Goal: Transaction & Acquisition: Purchase product/service

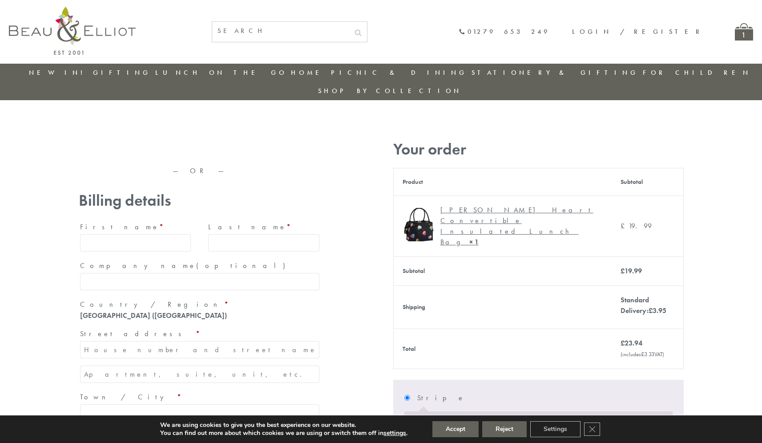
type input "[EMAIL_ADDRESS][DOMAIN_NAME]"
type input "[PERSON_NAME]"
type input "23, [GEOGRAPHIC_DATA], [GEOGRAPHIC_DATA]"
type input "London"
